Goal: Task Accomplishment & Management: Manage account settings

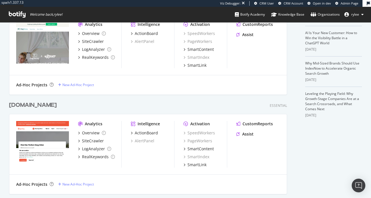
scroll to position [173, 0]
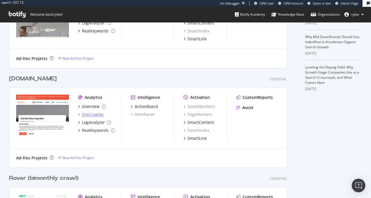
click at [92, 113] on div "SiteCrawler" at bounding box center [93, 114] width 22 height 6
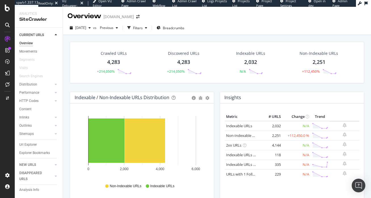
click at [91, 35] on div "Crawled URLs 4,283 +214,050% Discovered URLs 4,283 +214,050% Indexable URLs 2,0…" at bounding box center [217, 130] width 308 height 191
click at [86, 27] on span "[DATE]" at bounding box center [80, 27] width 11 height 5
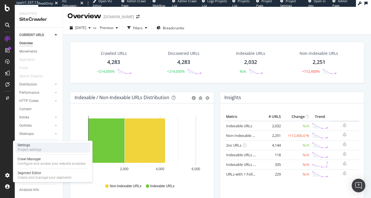
click at [36, 144] on div "Settings" at bounding box center [30, 145] width 24 height 5
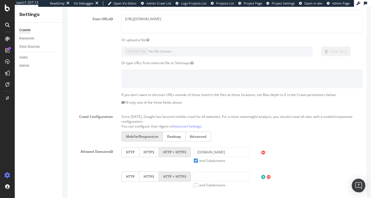
scroll to position [142, 0]
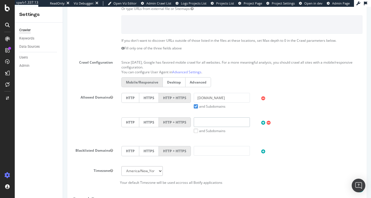
click at [206, 121] on input "text" at bounding box center [222, 122] width 56 height 10
type input "[DOMAIN_NAME]"
click at [220, 132] on label "and Subdomains" at bounding box center [210, 130] width 32 height 5
click at [63, 7] on input "and Subdomains" at bounding box center [63, 7] width 0 height 0
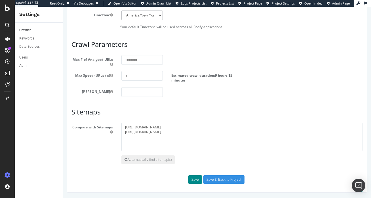
click at [192, 180] on button "Save" at bounding box center [195, 179] width 14 height 9
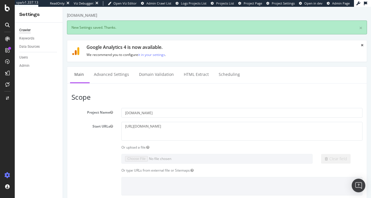
scroll to position [0, 0]
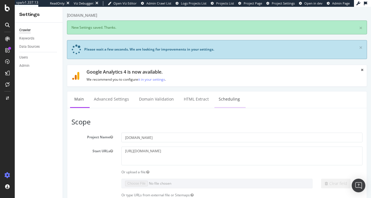
click at [220, 105] on link "Scheduling" at bounding box center [229, 99] width 30 height 16
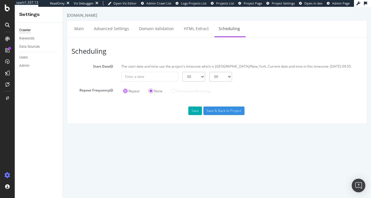
click at [130, 89] on label "Repeat" at bounding box center [131, 91] width 16 height 5
click at [63, 7] on input "Repeat" at bounding box center [63, 7] width 0 height 0
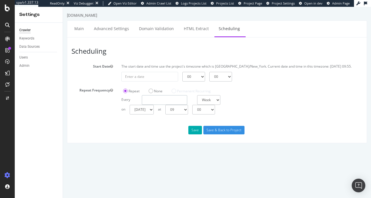
click at [159, 99] on input "number" at bounding box center [164, 100] width 45 height 10
type input "1"
click at [185, 112] on select "00 01 02 03 04 05 06 07 08 09 10 11 12 13 14 15 16 17 18 19 20 21 22 23" at bounding box center [176, 110] width 23 height 10
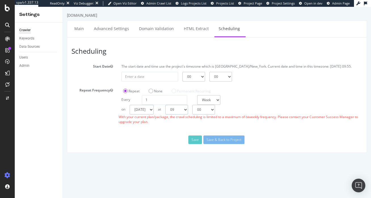
select select "5"
click at [165, 105] on select "00 01 02 03 04 05 06 07 08 09 10 11 12 13 14 15 16 17 18 19 20 21 22 23" at bounding box center [176, 110] width 23 height 10
click at [173, 100] on input "1" at bounding box center [164, 100] width 45 height 10
type input "2"
click at [200, 129] on div "Scheduling Start Date The start date and time use the project's timezone which …" at bounding box center [217, 94] width 300 height 115
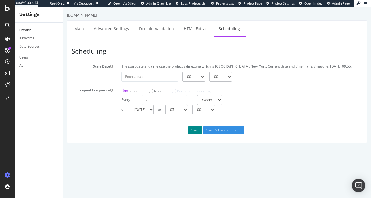
click at [198, 130] on button "Save" at bounding box center [195, 130] width 14 height 9
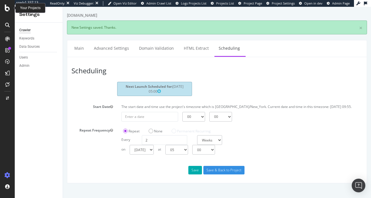
click at [7, 10] on icon at bounding box center [7, 8] width 5 height 7
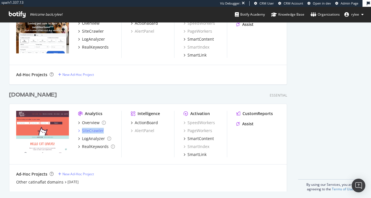
scroll to position [358, 0]
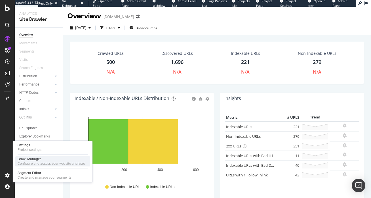
click at [35, 162] on div "Configure and access your website analyses" at bounding box center [52, 163] width 68 height 5
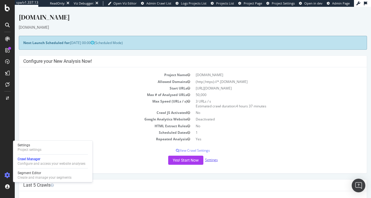
click at [214, 160] on link "Settings" at bounding box center [211, 159] width 13 height 5
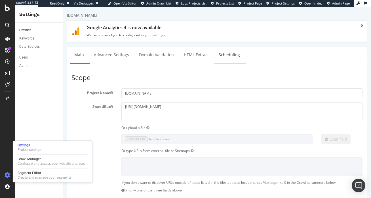
click at [224, 55] on link "Scheduling" at bounding box center [229, 55] width 30 height 16
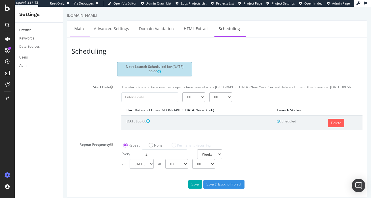
click at [83, 31] on link "Main" at bounding box center [79, 29] width 18 height 16
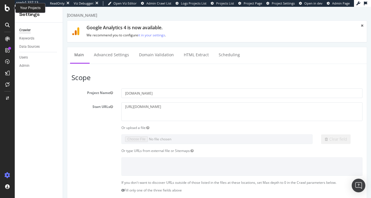
click at [9, 10] on icon at bounding box center [7, 8] width 5 height 7
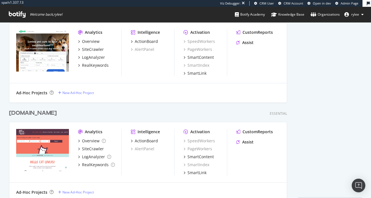
scroll to position [358, 0]
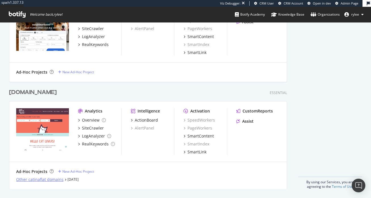
click at [56, 179] on div "Other catinaflat domains" at bounding box center [39, 179] width 47 height 6
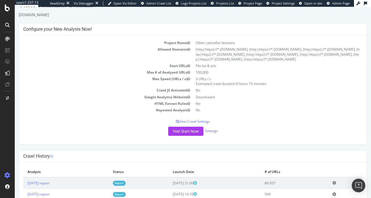
scroll to position [12, 0]
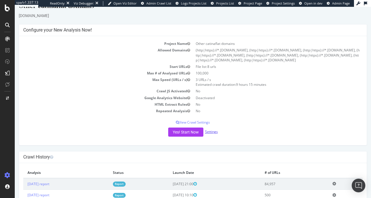
click at [212, 132] on link "Settings" at bounding box center [211, 131] width 13 height 5
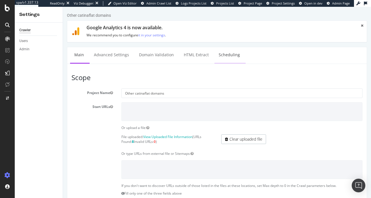
click at [224, 57] on link "Scheduling" at bounding box center [229, 55] width 30 height 16
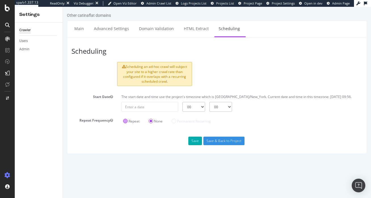
click at [132, 122] on label "Repeat" at bounding box center [131, 121] width 16 height 5
click at [63, 7] on input "Repeat" at bounding box center [63, 7] width 0 height 0
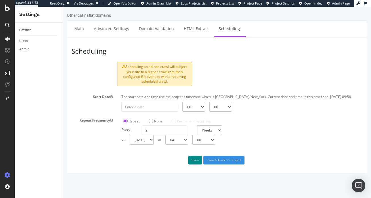
click at [195, 159] on button "Save" at bounding box center [195, 160] width 14 height 9
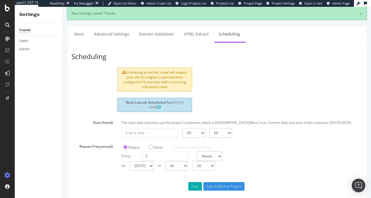
scroll to position [21, 0]
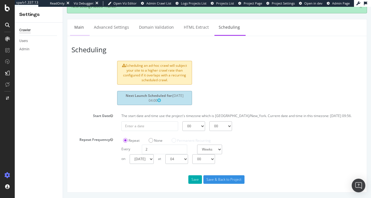
click at [79, 26] on link "Main" at bounding box center [79, 27] width 18 height 16
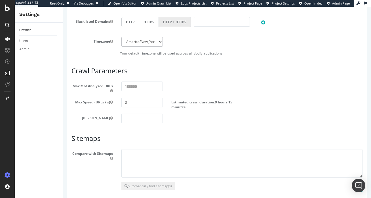
scroll to position [471, 0]
